Goal: Contribute content

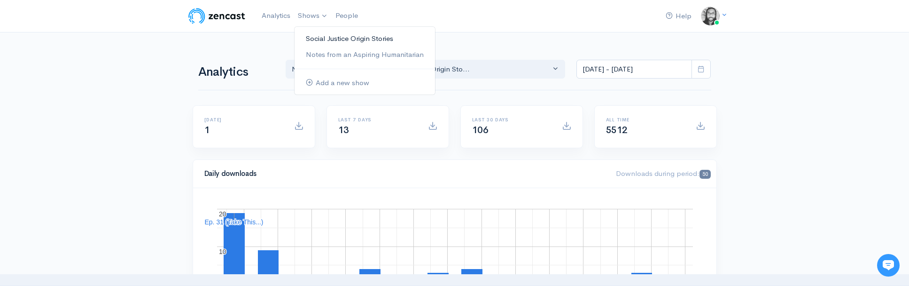
click at [314, 36] on link "Social Justice Origin Stories" at bounding box center [365, 39] width 140 height 16
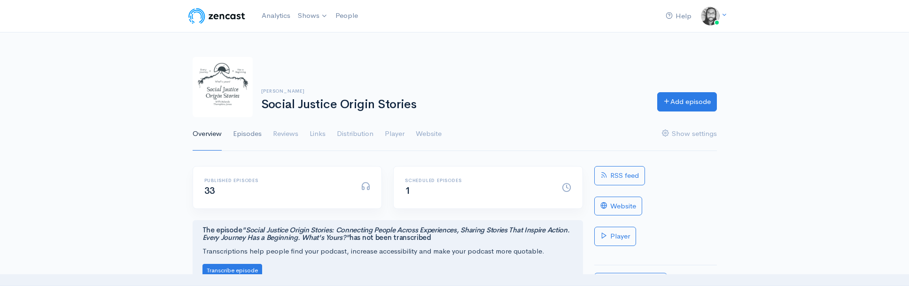
click at [250, 132] on link "Episodes" at bounding box center [247, 134] width 29 height 34
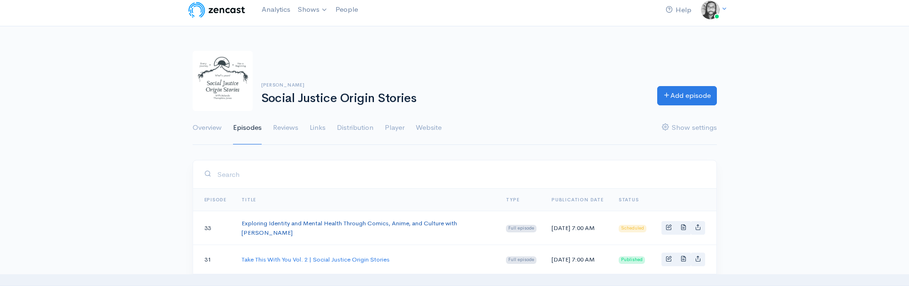
scroll to position [64, 0]
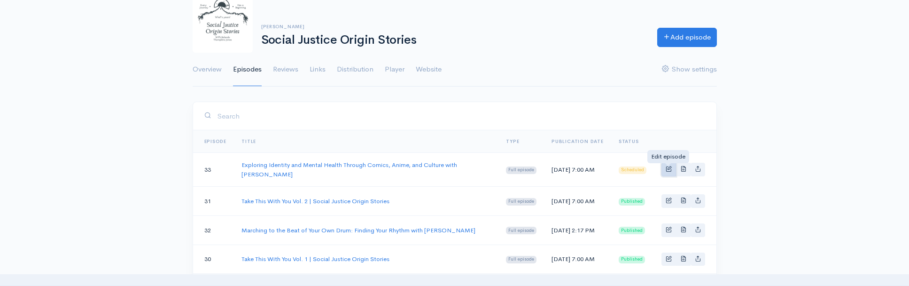
click at [666, 170] on span "Basic example" at bounding box center [669, 168] width 6 height 6
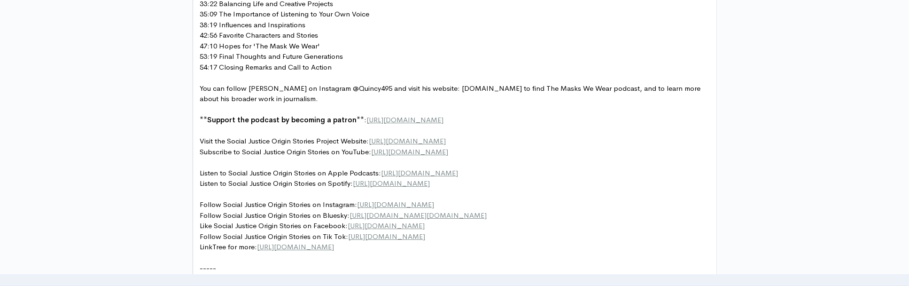
scroll to position [822, 0]
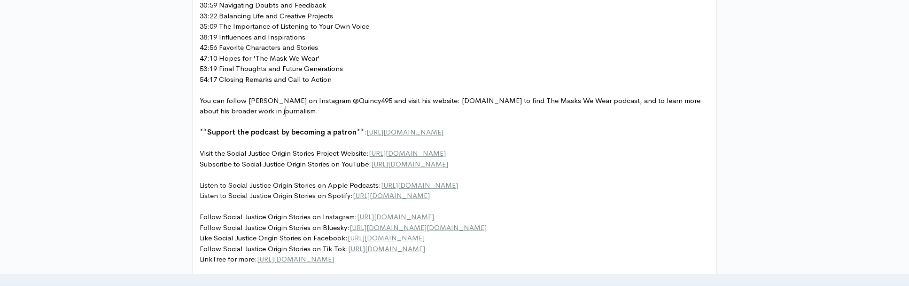
click at [484, 106] on pre "You can follow [PERSON_NAME] on Instagram @Quincy495 and visit his website: [DO…" at bounding box center [458, 105] width 521 height 21
type textarea "and"
drag, startPoint x: 368, startPoint y: 100, endPoint x: 358, endPoint y: 98, distance: 10.0
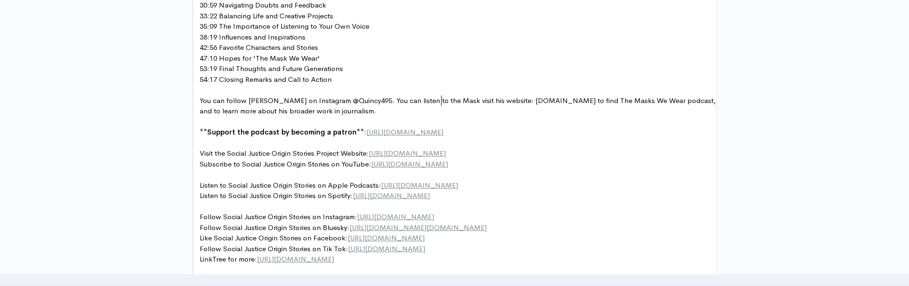
type textarea ". You can listen to the Masks"
type textarea "The Ms"
type textarea "asks We Wear podcast on spotify:"
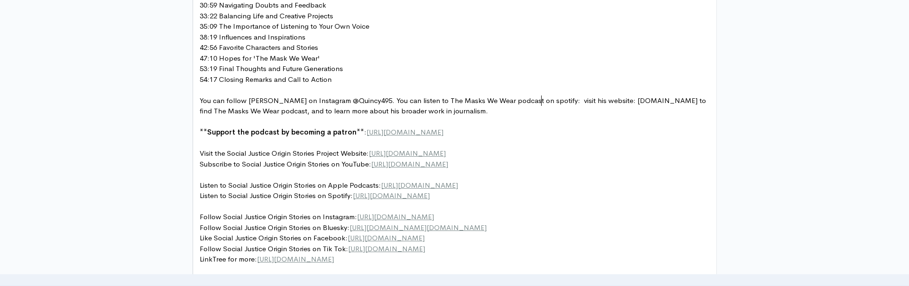
scroll to position [3, 109]
paste textarea
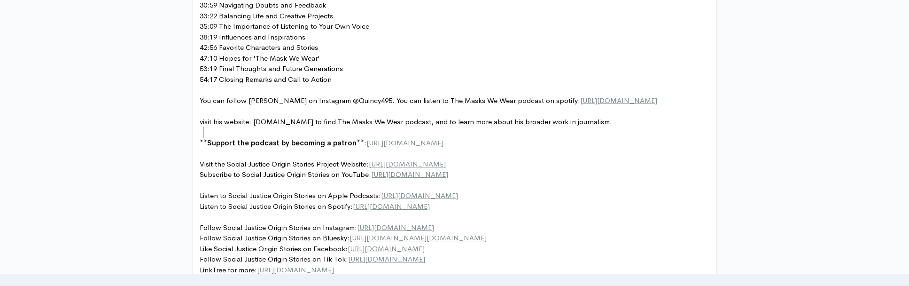
click at [202, 126] on span "visit his website: [DOMAIN_NAME] to find The Masks We Wear podcast, and to lear…" at bounding box center [406, 121] width 412 height 9
type textarea "V"
click at [347, 126] on span "Visit his website: [DOMAIN_NAME] to find The Masks We Wear podcast, and to lear…" at bounding box center [407, 121] width 414 height 9
type textarea "find The Masks We Wear podcast, and"
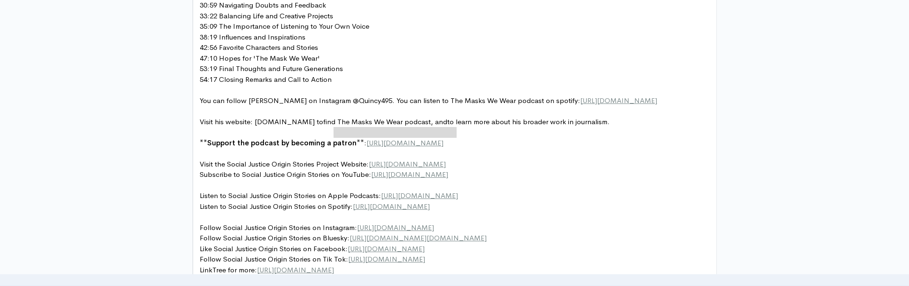
drag, startPoint x: 334, startPoint y: 132, endPoint x: 455, endPoint y: 136, distance: 121.3
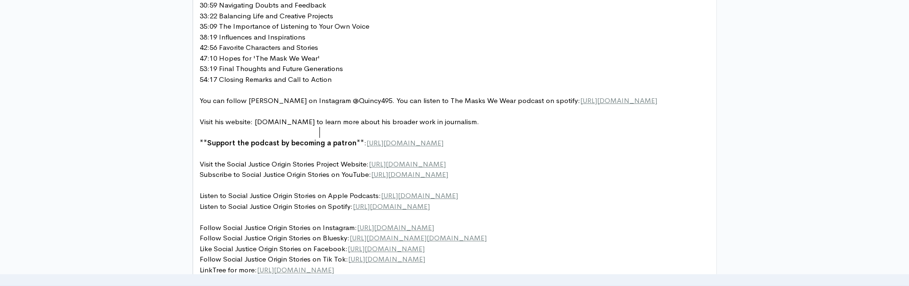
type textarea "m"
click at [541, 127] on pre "Visit his website: [DOMAIN_NAME] to learn more about his broader work in journa…" at bounding box center [458, 121] width 521 height 11
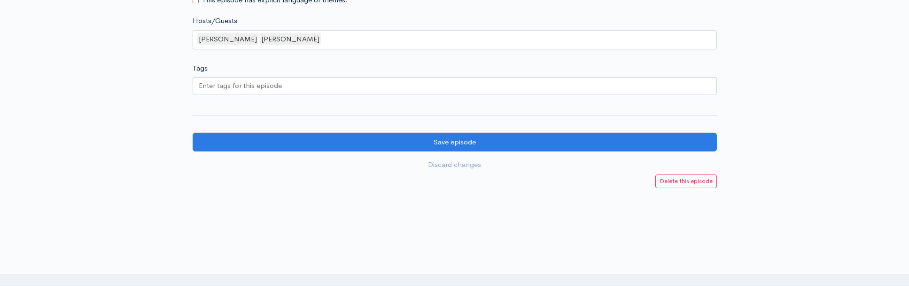
scroll to position [1286, 0]
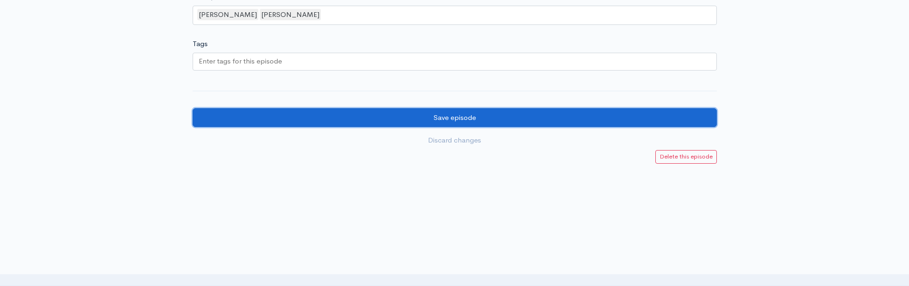
click at [549, 120] on input "Save episode" at bounding box center [455, 117] width 524 height 19
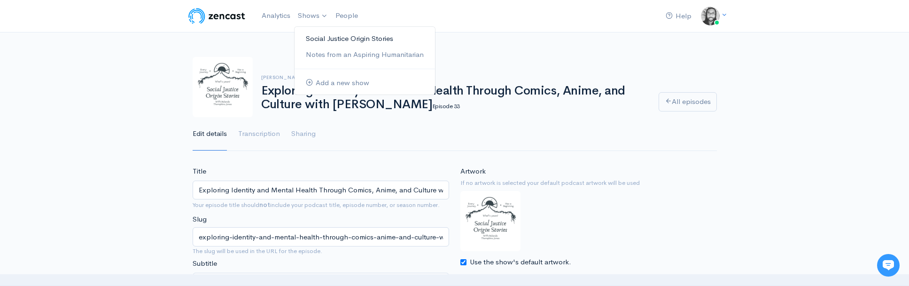
click at [322, 41] on link "Social Justice Origin Stories" at bounding box center [365, 39] width 140 height 16
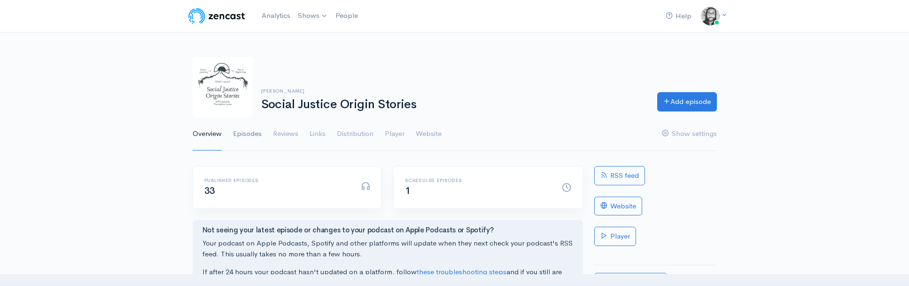
click at [238, 130] on link "Episodes" at bounding box center [247, 134] width 29 height 34
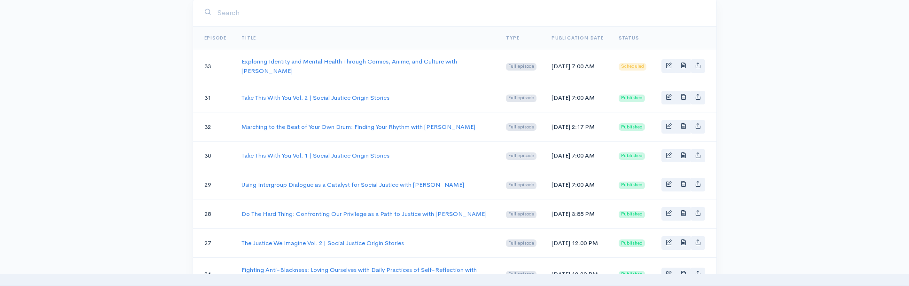
scroll to position [174, 0]
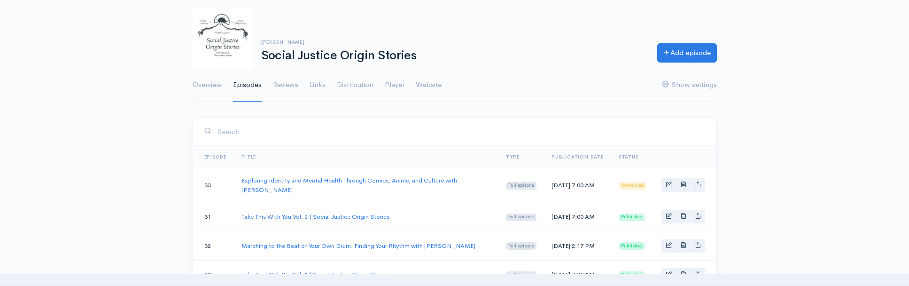
scroll to position [0, 0]
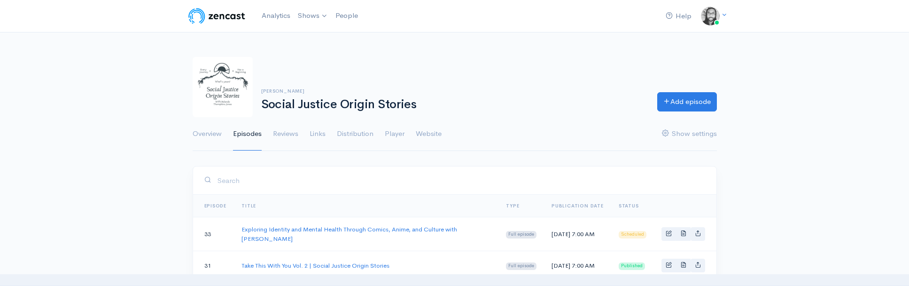
click at [769, 64] on div "Relando Thompkins-Jones Social Justice Origin Stories Add episode Overview Epis…" at bounding box center [454, 99] width 909 height 106
click at [601, 53] on div "Relando Thompkins-Jones Social Justice Origin Stories Add episode Overview Epis…" at bounding box center [455, 99] width 524 height 106
